Goal: Contribute content: Add original content to the website for others to see

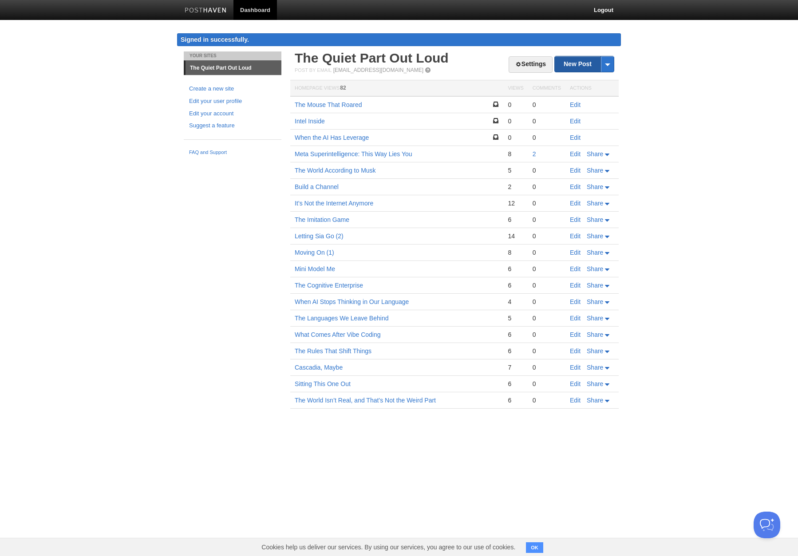
click at [574, 67] on link "New Post" at bounding box center [584, 64] width 59 height 16
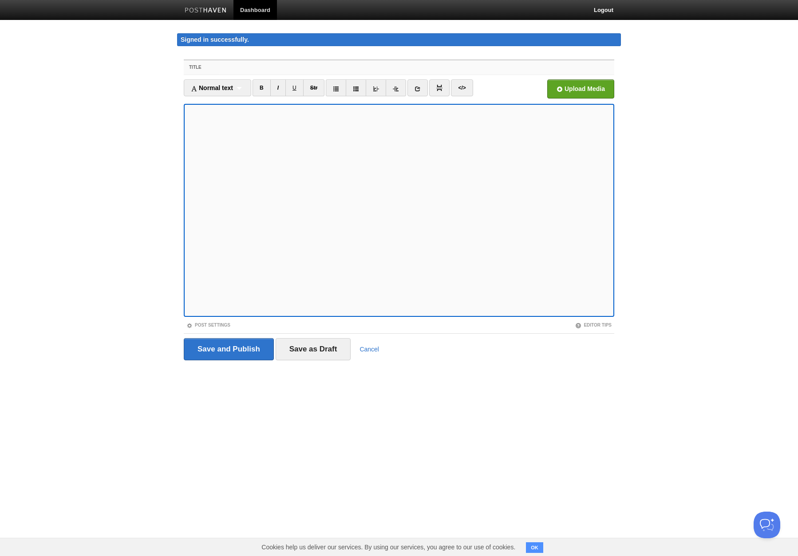
click at [241, 67] on input "Title" at bounding box center [417, 67] width 395 height 14
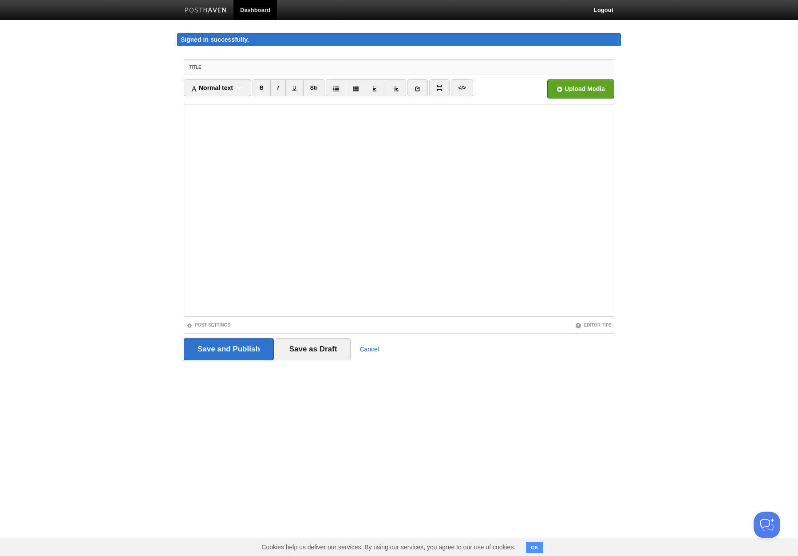
paste input "Intel Inside"
type input "Intel Inside"
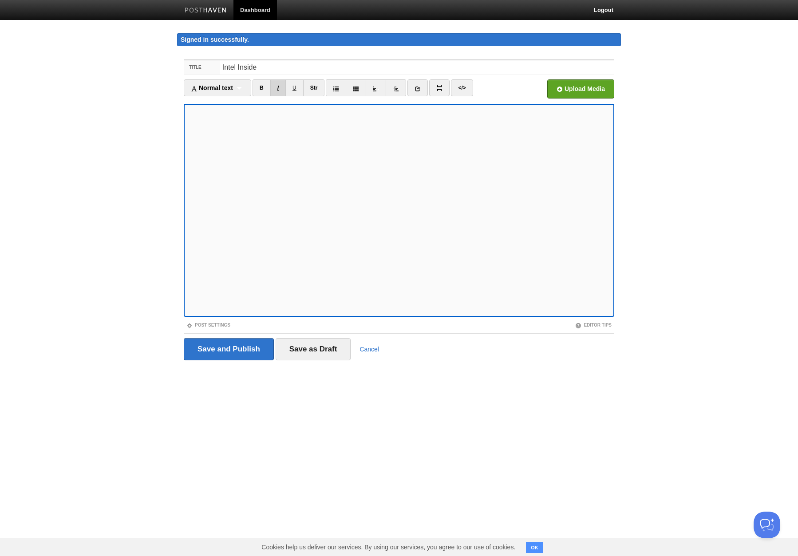
click at [282, 90] on link "I" at bounding box center [278, 87] width 16 height 17
click at [418, 87] on icon at bounding box center [418, 89] width 6 height 6
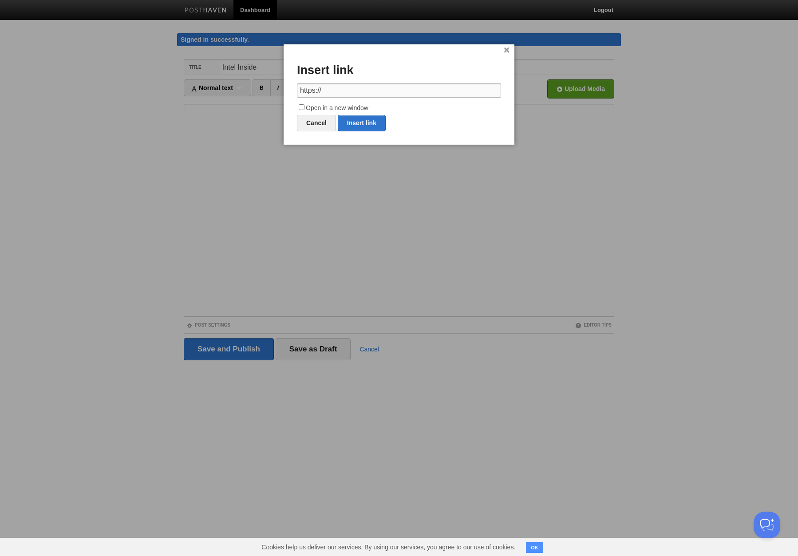
click at [392, 90] on input "https://" at bounding box center [399, 90] width 204 height 14
paste input "mike.hendrick.net/meta-superintelligence-this-way-lies-you"
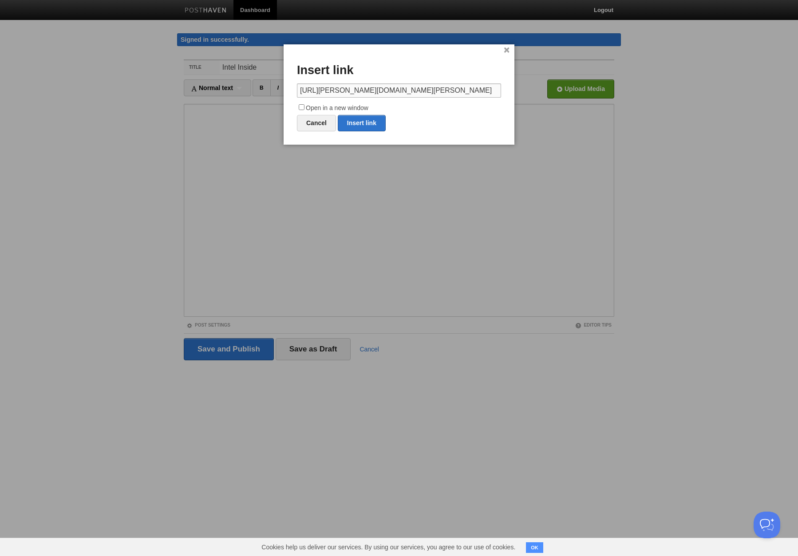
type input "https://mike.hendrick.net/meta-superintelligence-this-way-lies-you"
click at [302, 107] on input "Open in a new window" at bounding box center [302, 107] width 6 height 6
checkbox input "true"
click at [363, 123] on link "Insert link" at bounding box center [362, 123] width 48 height 16
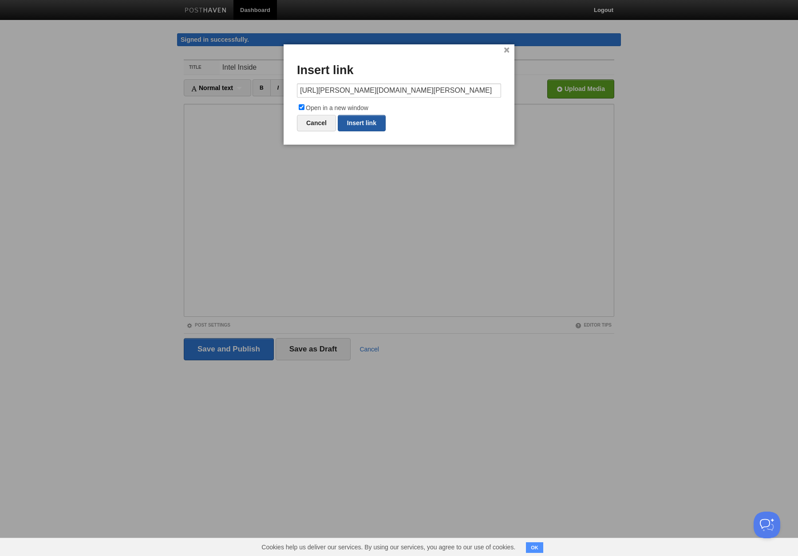
type input "https://"
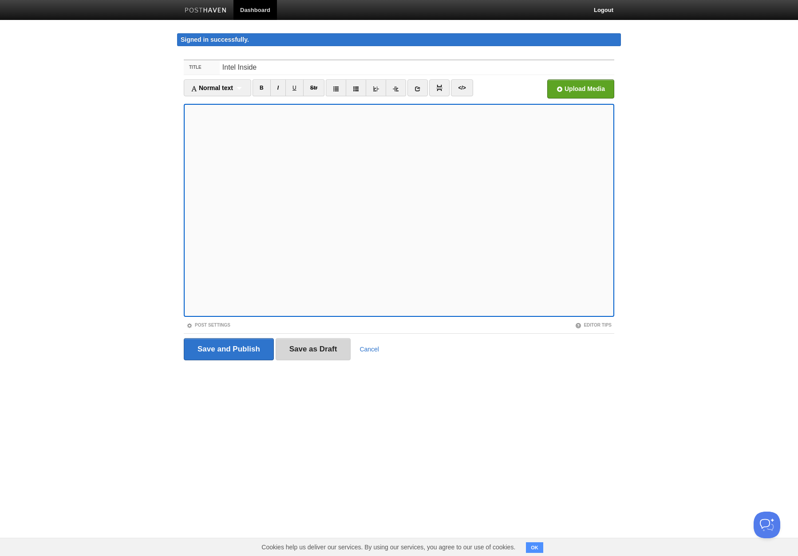
click at [304, 350] on input "Save as Draft" at bounding box center [313, 349] width 75 height 22
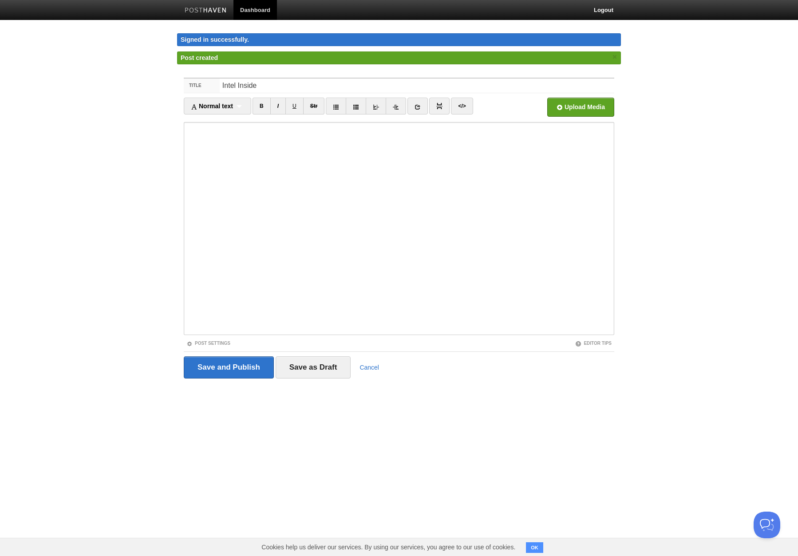
click at [254, 8] on link "Dashboard" at bounding box center [256, 10] width 44 height 20
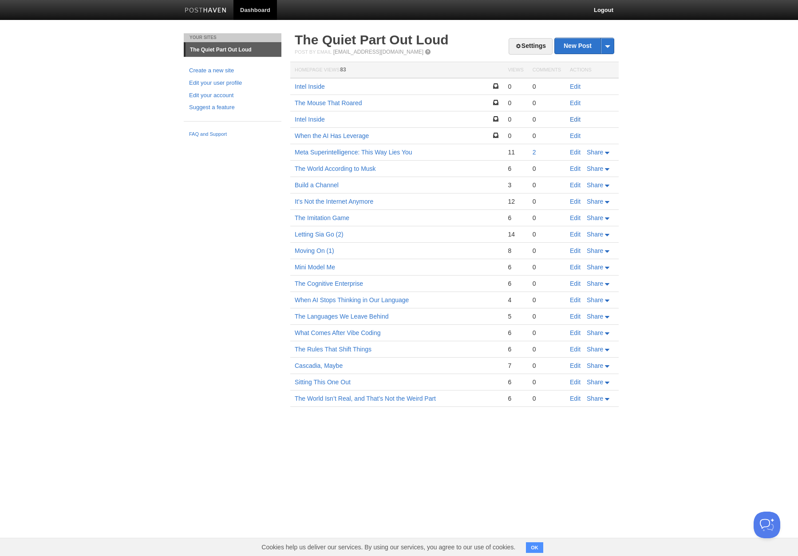
click at [578, 119] on link "Edit" at bounding box center [575, 119] width 11 height 7
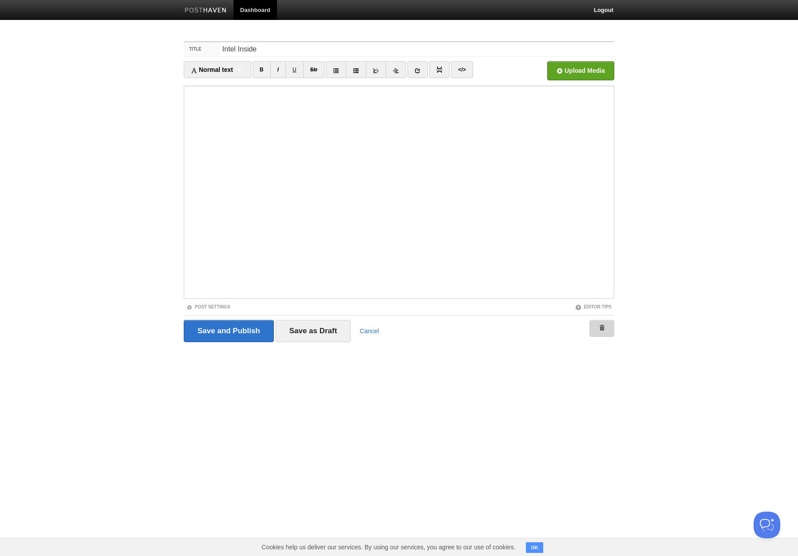
click at [604, 325] on span at bounding box center [602, 328] width 6 height 6
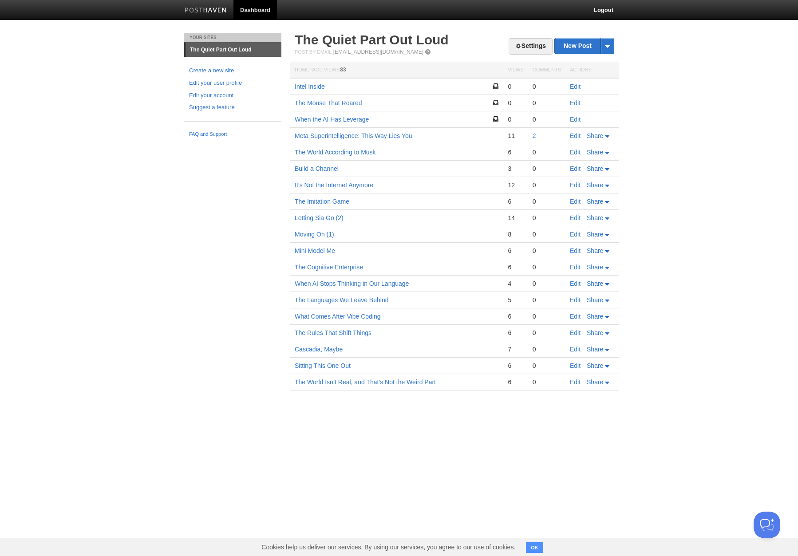
click at [206, 8] on img at bounding box center [206, 11] width 42 height 7
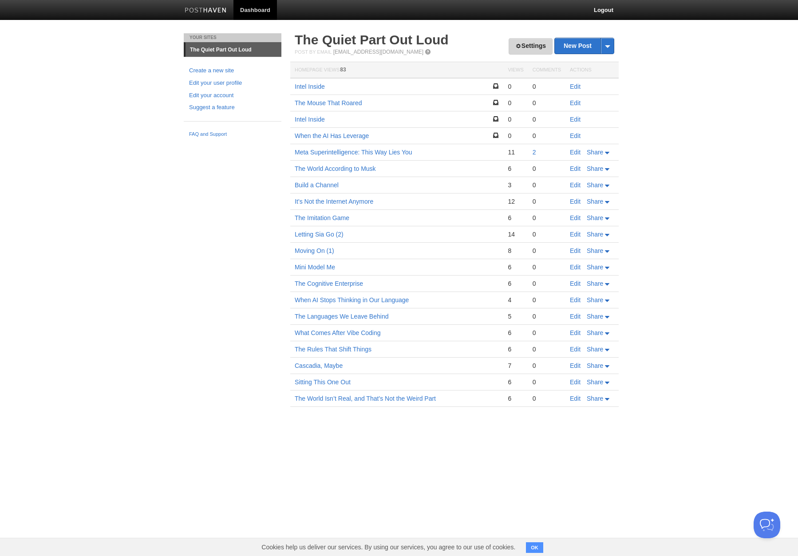
click at [531, 47] on link "Settings" at bounding box center [531, 46] width 44 height 16
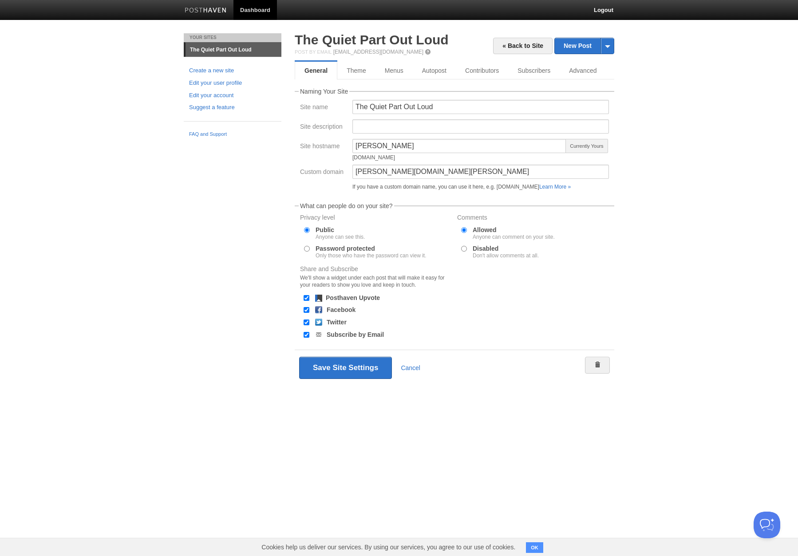
click at [337, 309] on label "Facebook" at bounding box center [341, 310] width 29 height 6
click at [309, 309] on input "Facebook" at bounding box center [307, 310] width 6 height 6
click at [337, 309] on label "Facebook" at bounding box center [341, 310] width 29 height 6
click at [309, 309] on input "Facebook" at bounding box center [307, 310] width 6 height 6
checkbox input "true"
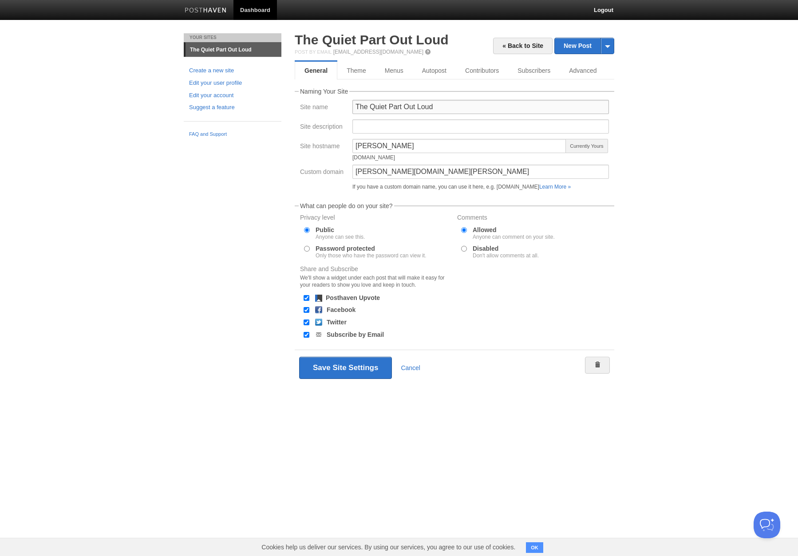
click at [436, 107] on input "The Quiet Part Out Loud" at bounding box center [481, 107] width 257 height 14
type input "Pattern Recognition"
click at [376, 127] on input "Site description" at bounding box center [481, 126] width 257 height 14
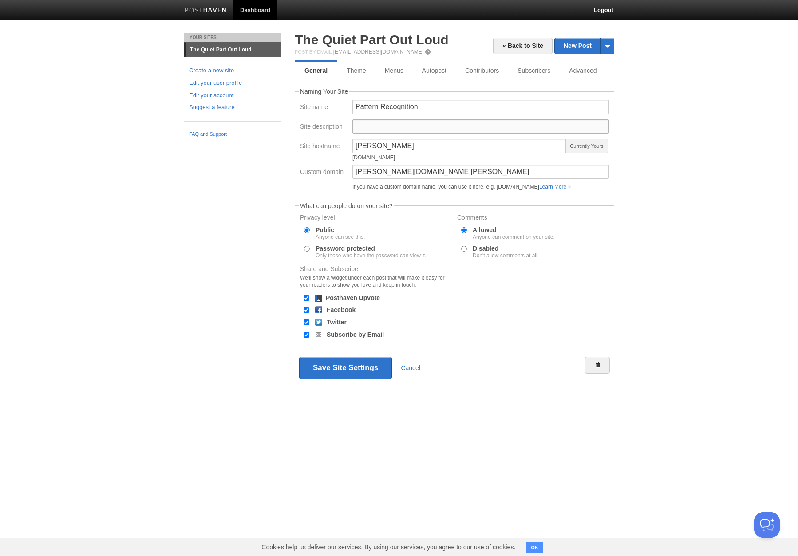
paste input "Open Notes on Technology, Culture, and Control"
click at [404, 127] on input "Open Notes on Technology, Culture, and Control" at bounding box center [481, 126] width 257 height 14
type input "Open Notes on Technology, Culture, and Control"
click at [578, 47] on link "New Post" at bounding box center [584, 46] width 59 height 16
click at [451, 108] on input "The Quiet Part Out Loud" at bounding box center [481, 107] width 257 height 14
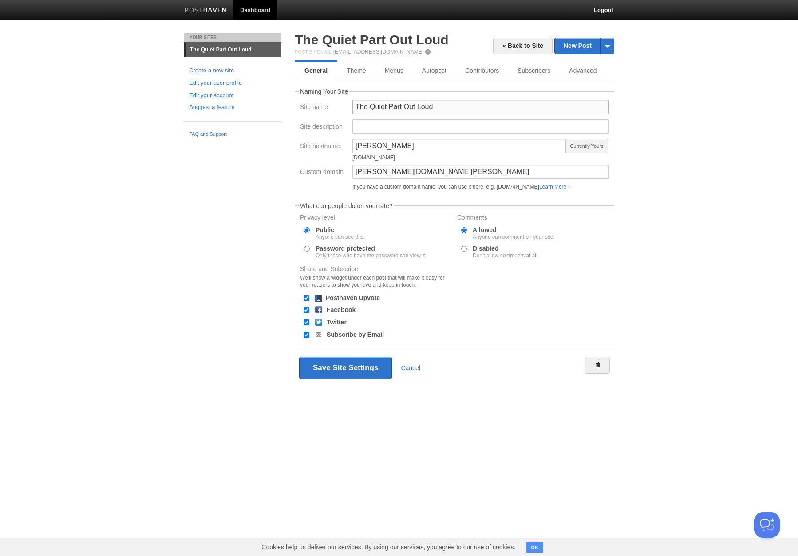
click at [450, 108] on input "The Quiet Part Out Loud" at bounding box center [481, 107] width 257 height 14
type input "Pattern Recognition"
paste input "Open Notes on Technology, Culture, and Control"
type input "Open Notes on Technology, Culture, and Control"
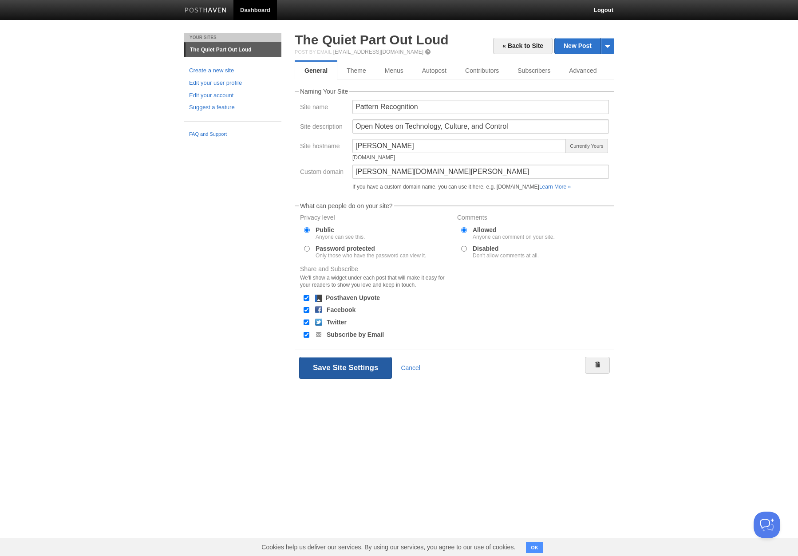
click at [339, 368] on button "Save Site Settings" at bounding box center [345, 368] width 93 height 22
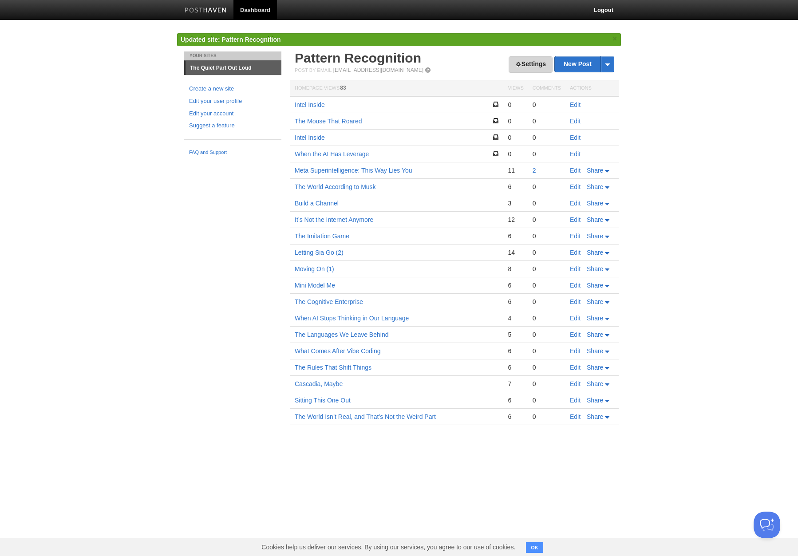
click at [526, 61] on link "Settings" at bounding box center [531, 64] width 44 height 16
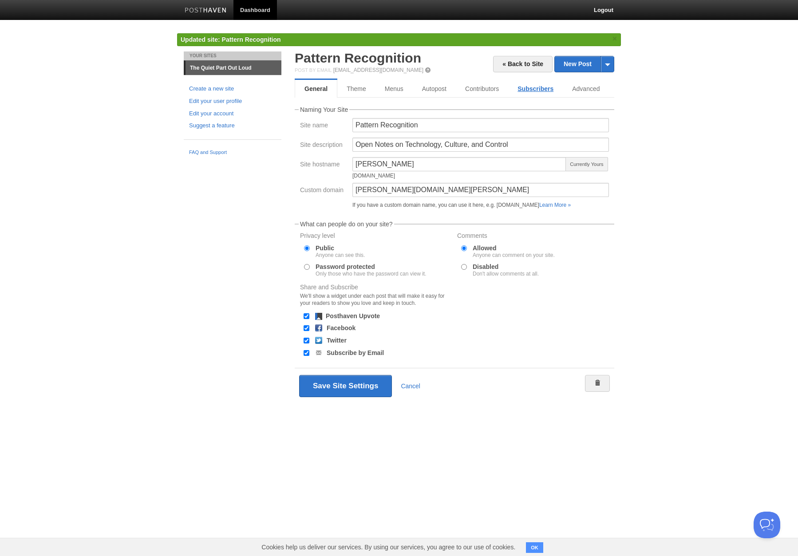
click at [544, 89] on link "Subscribers" at bounding box center [535, 89] width 55 height 18
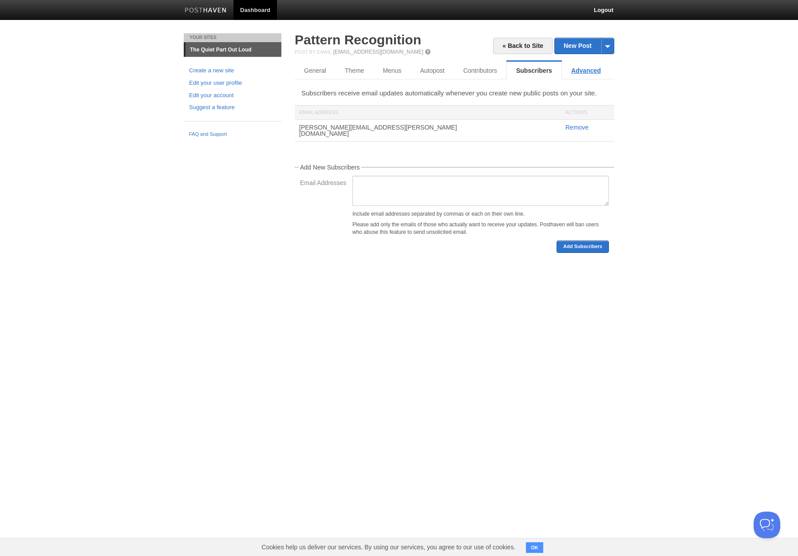
click at [589, 72] on link "Advanced" at bounding box center [586, 71] width 48 height 18
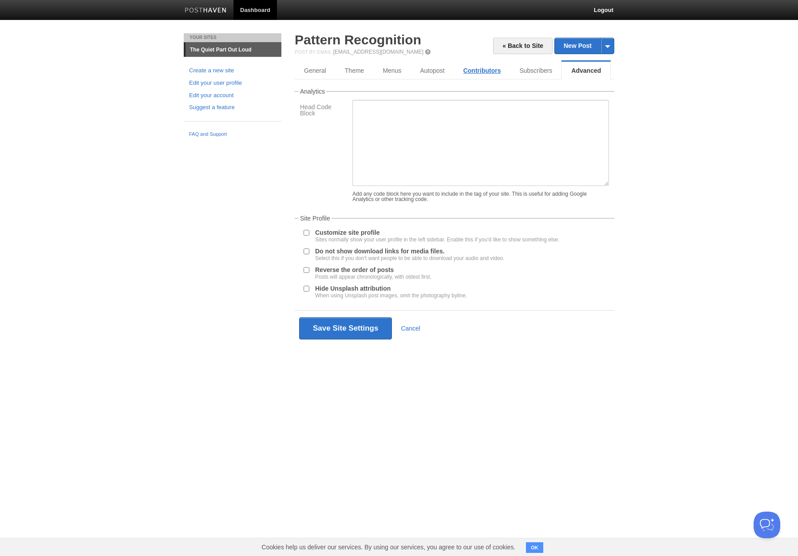
click at [481, 70] on link "Contributors" at bounding box center [482, 71] width 56 height 18
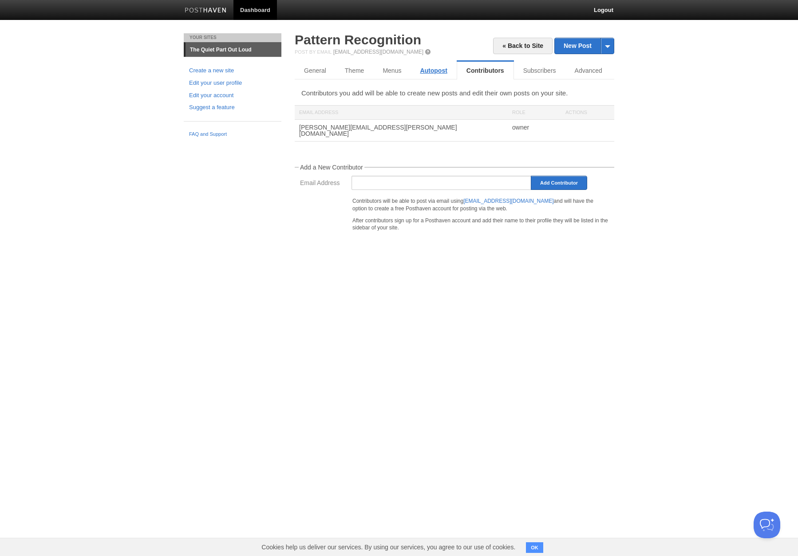
click at [432, 73] on link "Autopost" at bounding box center [434, 71] width 46 height 18
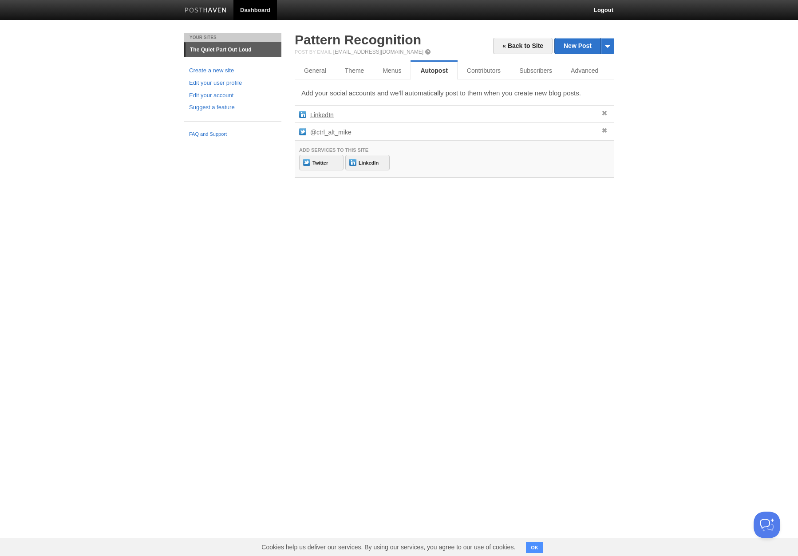
click at [318, 113] on link "LinkedIn" at bounding box center [322, 114] width 24 height 7
click at [315, 71] on link "General" at bounding box center [316, 71] width 42 height 18
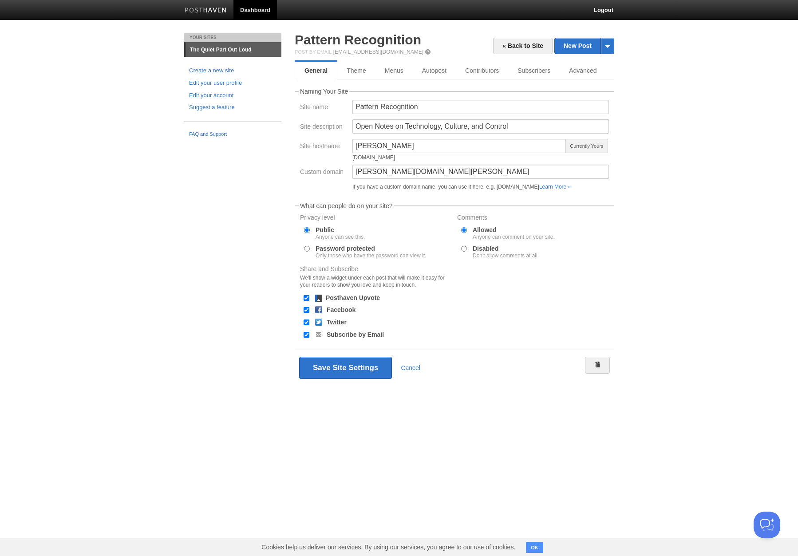
click at [252, 10] on link "Dashboard" at bounding box center [256, 10] width 44 height 20
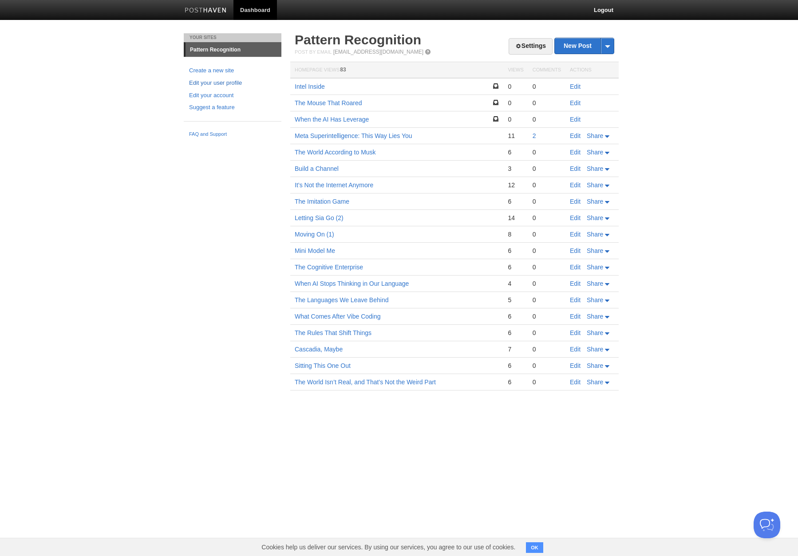
click at [218, 82] on link "Edit your user profile" at bounding box center [232, 83] width 87 height 9
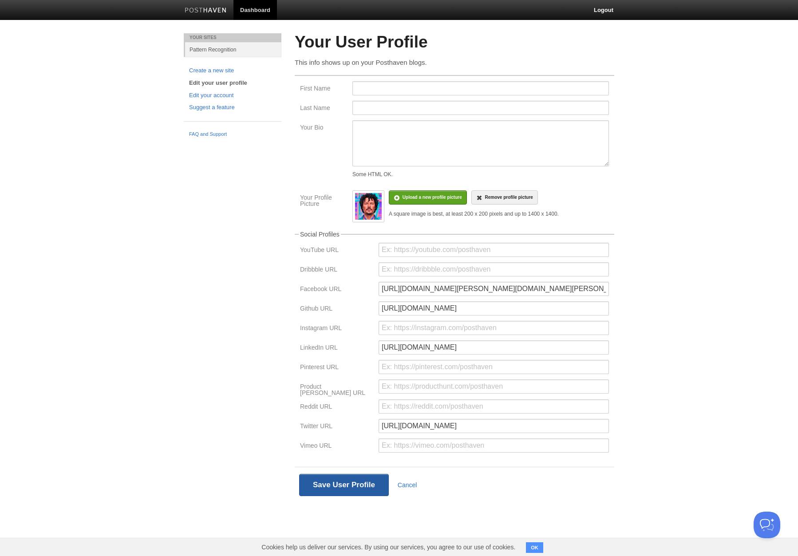
click at [335, 482] on button "Save User Profile" at bounding box center [344, 485] width 90 height 22
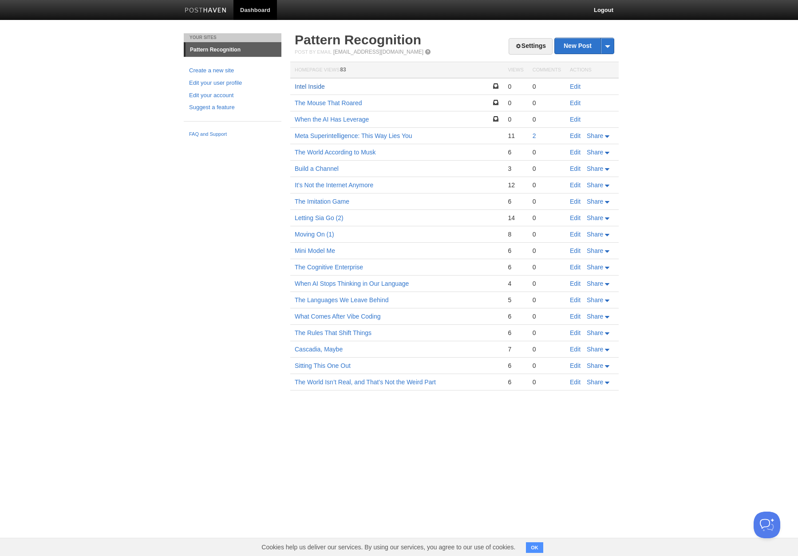
click at [309, 86] on link "Intel Inside" at bounding box center [310, 86] width 30 height 7
click at [316, 86] on link "Intel Inside" at bounding box center [310, 86] width 30 height 7
click at [314, 87] on link "Intel Inside" at bounding box center [310, 86] width 30 height 7
click at [575, 88] on link "Edit" at bounding box center [575, 86] width 11 height 7
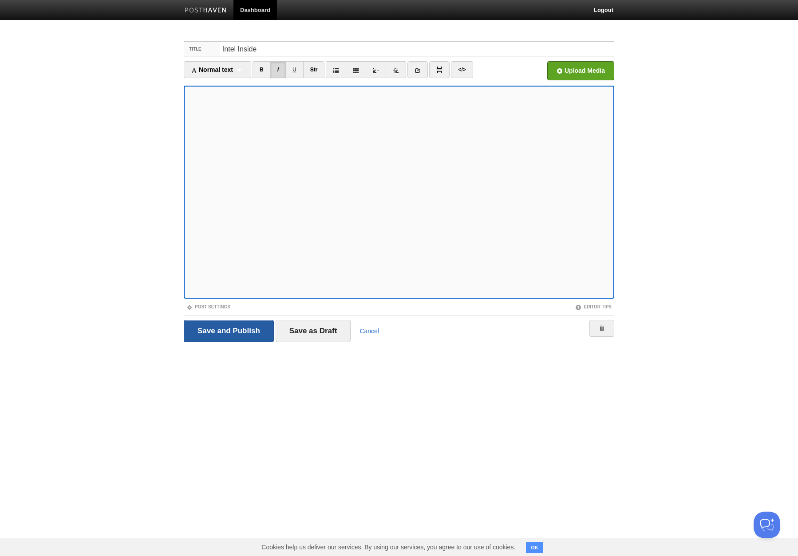
click at [223, 329] on input "Save and Publish" at bounding box center [229, 331] width 90 height 22
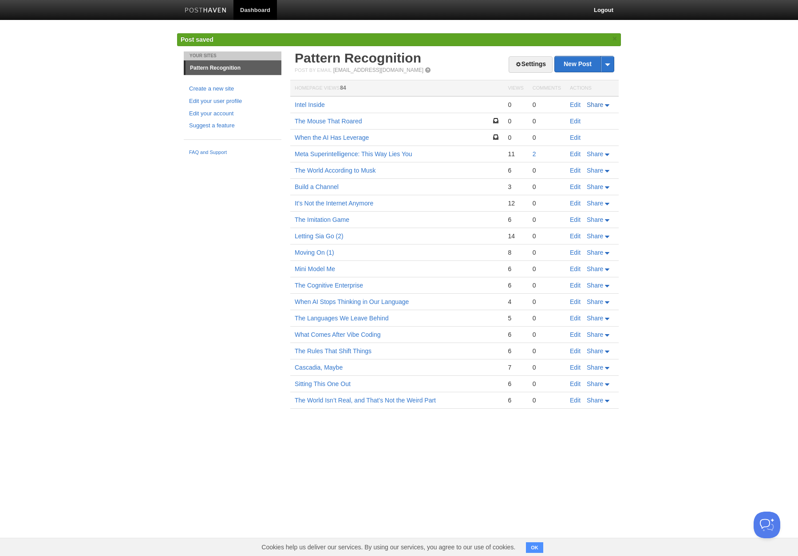
click at [605, 105] on icon at bounding box center [608, 105] width 6 height 3
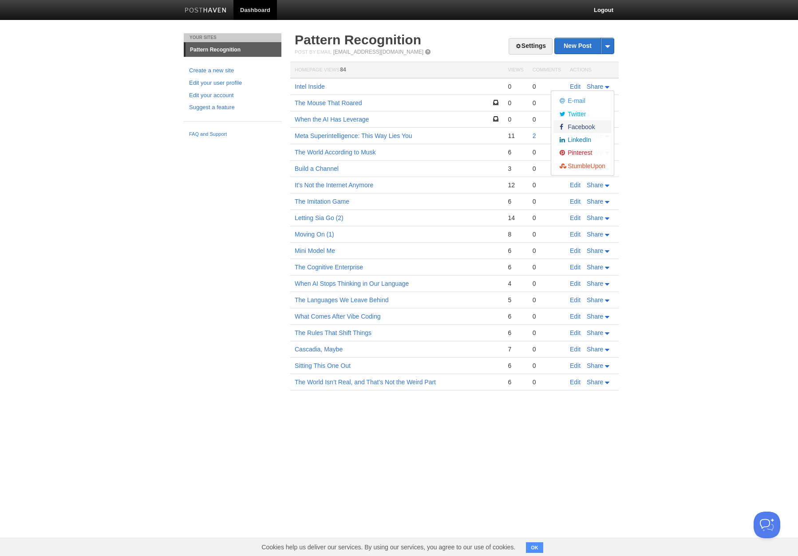
click at [581, 129] on span "Facebook" at bounding box center [580, 126] width 29 height 7
click at [706, 155] on body "Dashboard Logout Updated your user profile × Post saved × Your Sites Pattern Re…" at bounding box center [399, 208] width 798 height 417
click at [606, 137] on icon at bounding box center [608, 136] width 6 height 3
click at [579, 176] on span "Facebook" at bounding box center [580, 176] width 29 height 7
click at [342, 383] on link "The World Isn’t Real, and That’s Not the Weird Part" at bounding box center [365, 382] width 141 height 7
